Goal: Information Seeking & Learning: Learn about a topic

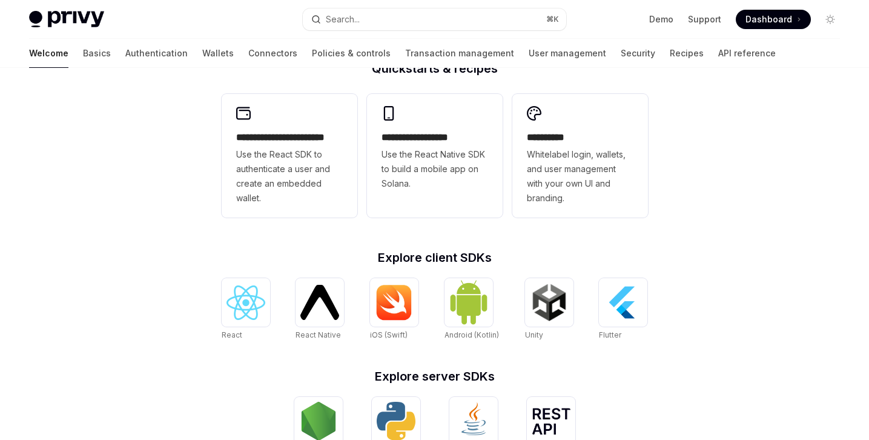
scroll to position [523, 0]
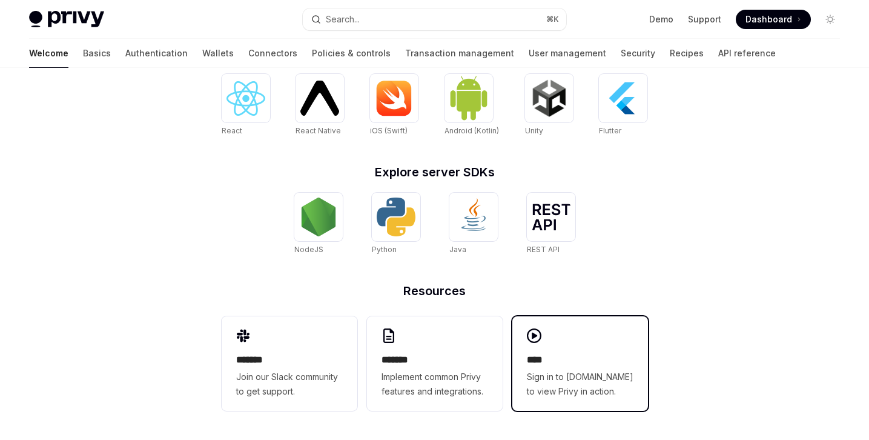
click at [571, 388] on span "Sign in to demo.privy.io to view Privy in action." at bounding box center [580, 383] width 107 height 29
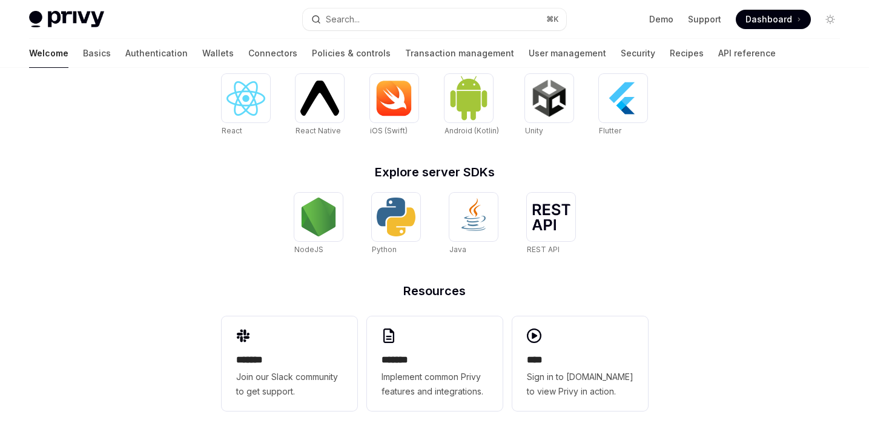
click at [766, 14] on span "Dashboard" at bounding box center [769, 19] width 47 height 12
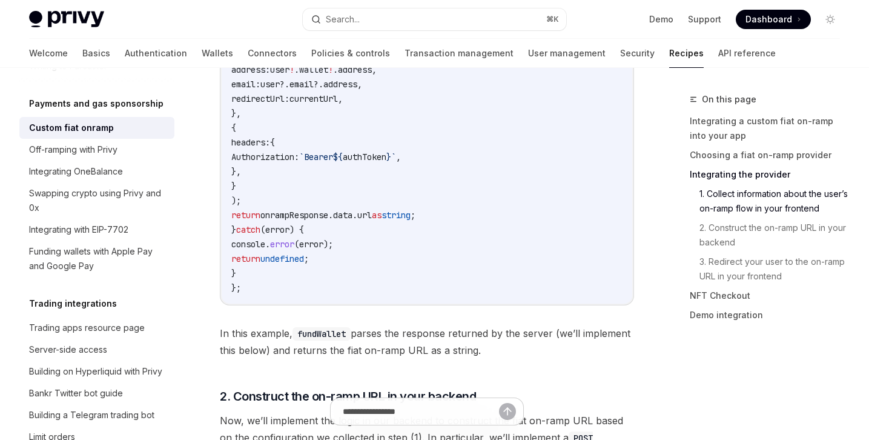
scroll to position [2239, 0]
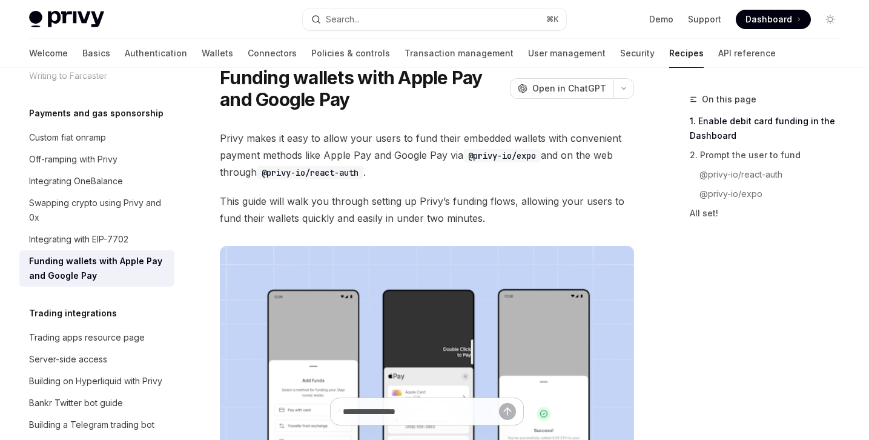
scroll to position [39, 0]
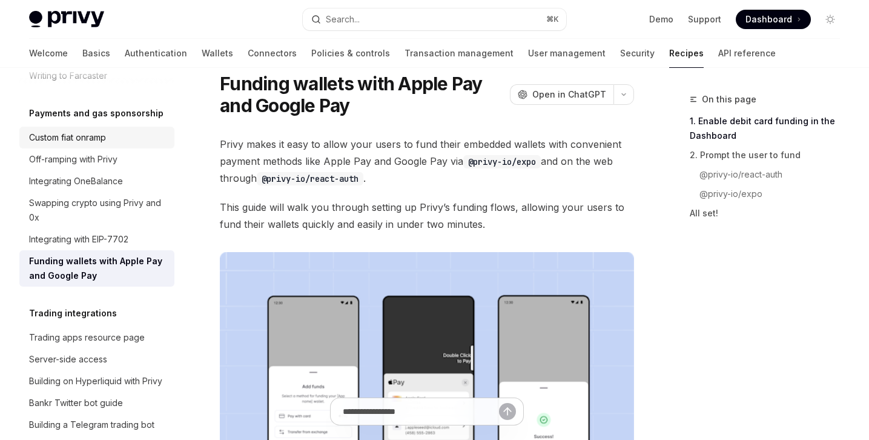
click at [105, 130] on div "Custom fiat onramp" at bounding box center [67, 137] width 77 height 15
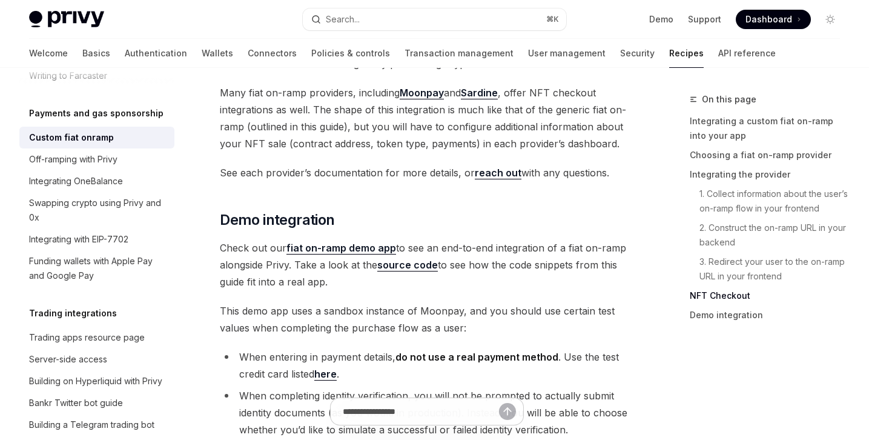
scroll to position [4504, 0]
click at [121, 152] on div "Off-ramping with Privy" at bounding box center [98, 159] width 138 height 15
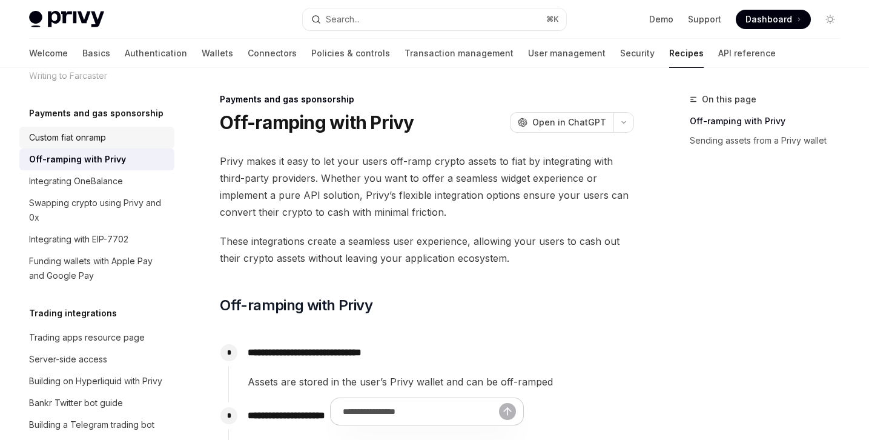
click at [77, 130] on div "Custom fiat onramp" at bounding box center [67, 137] width 77 height 15
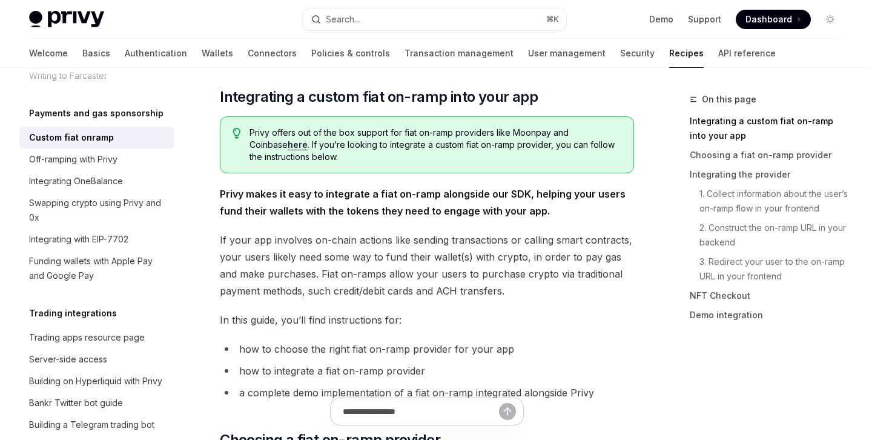
scroll to position [54, 0]
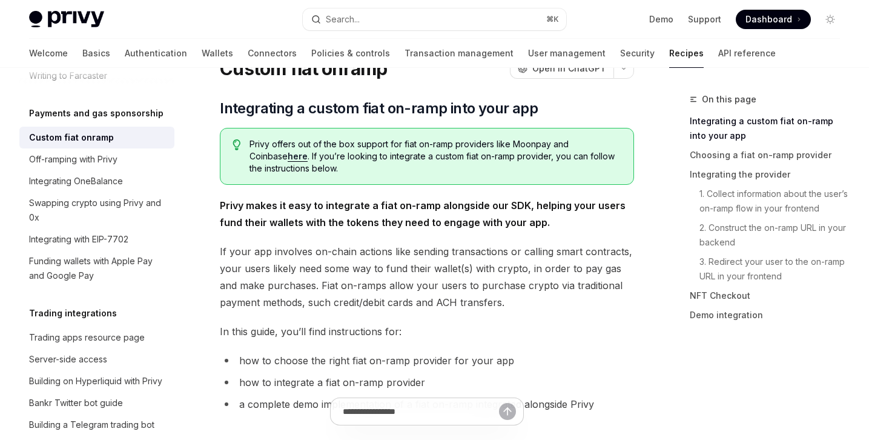
click at [302, 144] on span "Privy offers out of the box support for fiat on-ramp providers like Moonpay and…" at bounding box center [436, 156] width 372 height 36
drag, startPoint x: 299, startPoint y: 145, endPoint x: 606, endPoint y: 142, distance: 307.1
click at [606, 142] on span "Privy offers out of the box support for fiat on-ramp providers like Moonpay and…" at bounding box center [436, 156] width 372 height 36
copy span "out of the box support for fiat on-ramp providers like Moonpay and Coinbase"
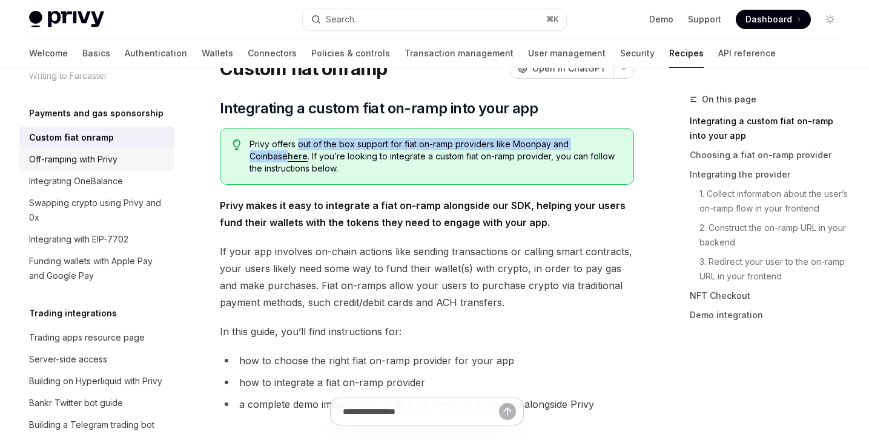
click at [102, 152] on div "Off-ramping with Privy" at bounding box center [73, 159] width 88 height 15
type textarea "*"
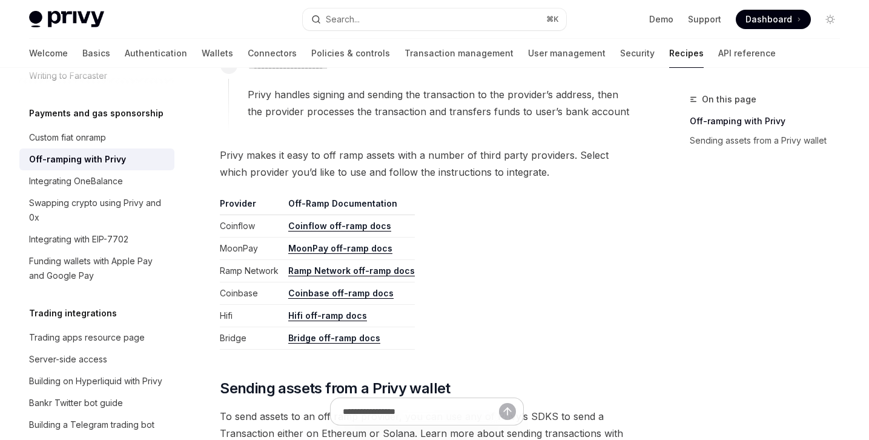
scroll to position [501, 0]
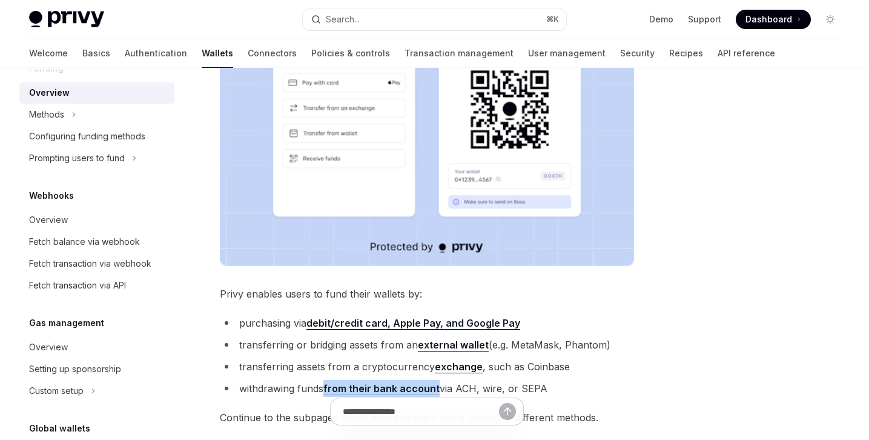
scroll to position [460, 0]
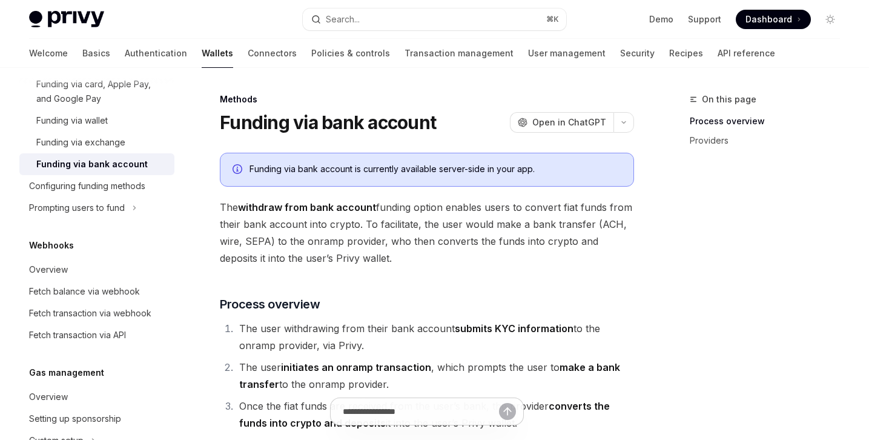
scroll to position [494, 0]
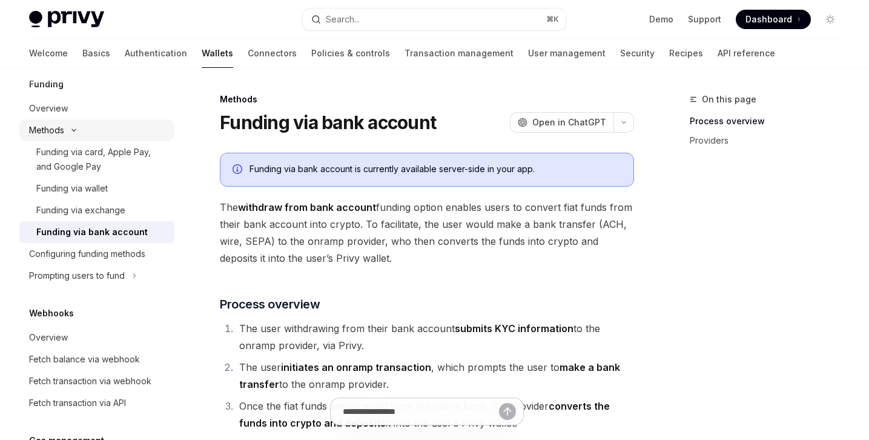
click at [55, 133] on div "Methods" at bounding box center [46, 130] width 35 height 15
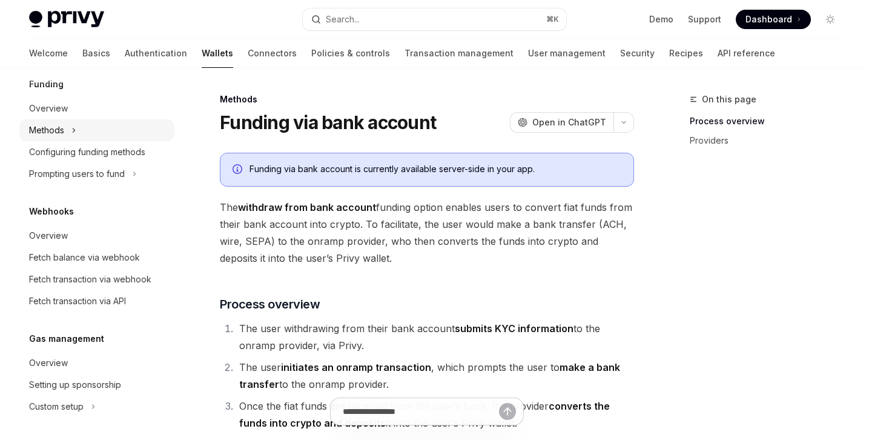
click at [55, 133] on div "Methods" at bounding box center [46, 130] width 35 height 15
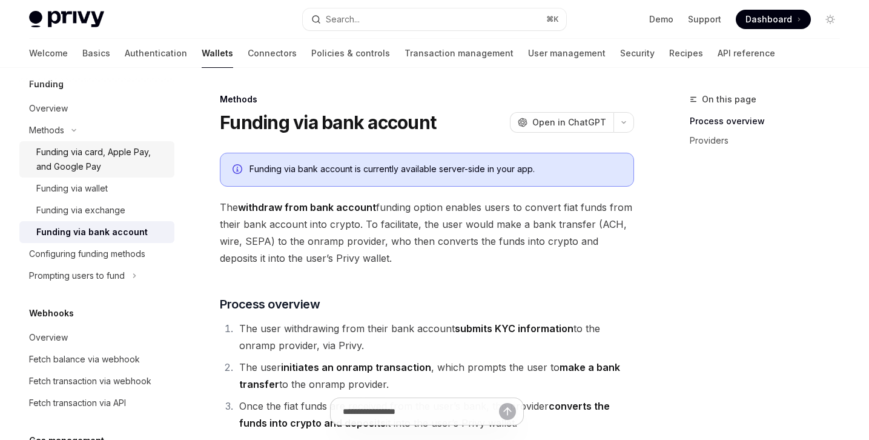
click at [68, 147] on div "Funding via card, Apple Pay, and Google Pay" at bounding box center [101, 159] width 131 height 29
type textarea "*"
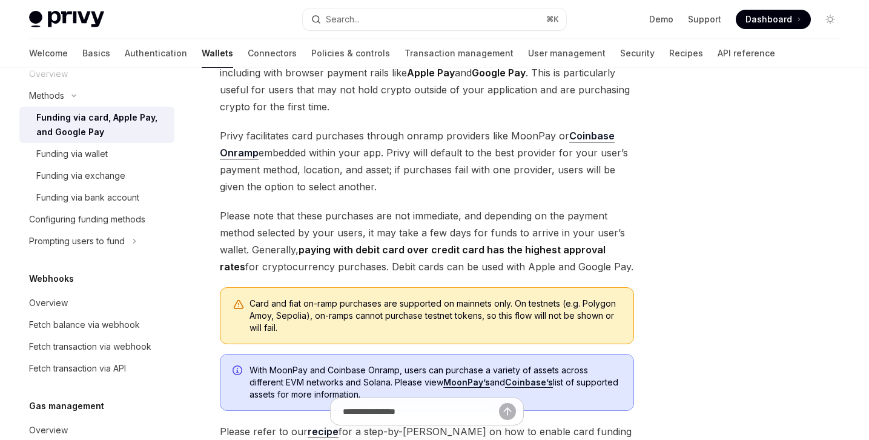
scroll to position [273, 0]
